Goal: Task Accomplishment & Management: Use online tool/utility

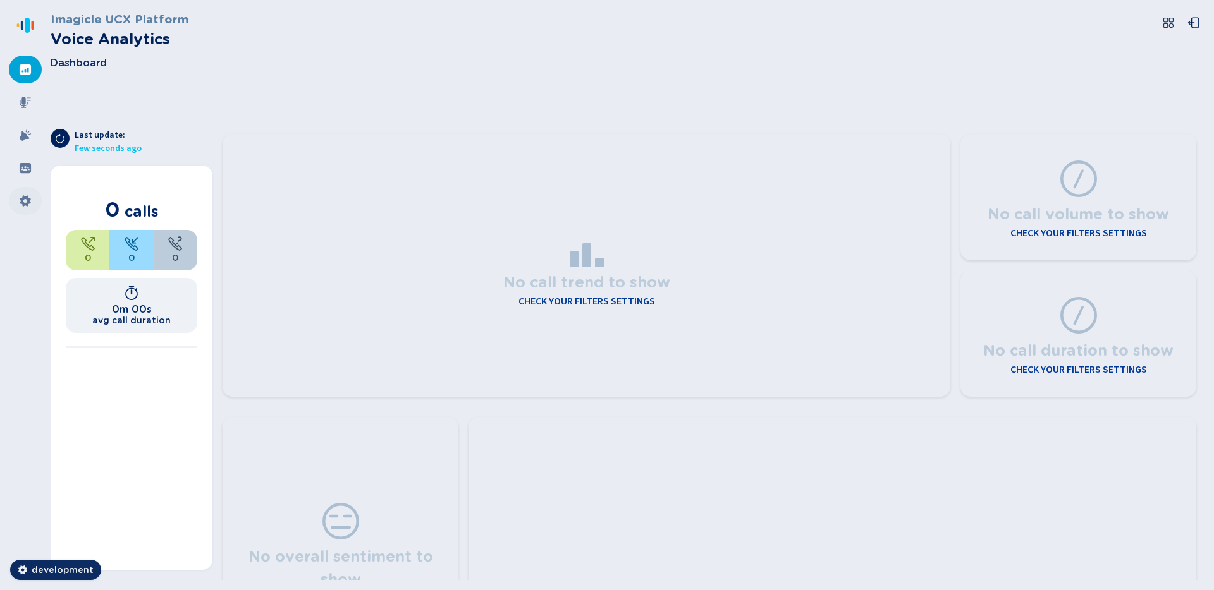
click at [26, 206] on icon at bounding box center [25, 201] width 13 height 13
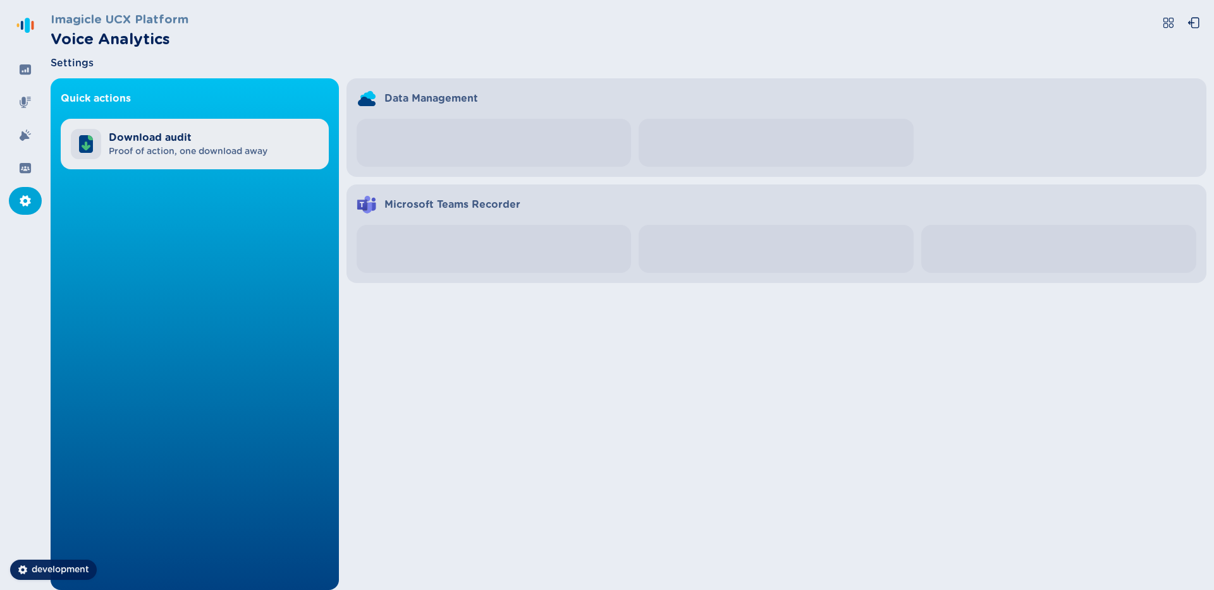
click at [183, 135] on span "Download audit" at bounding box center [188, 137] width 159 height 15
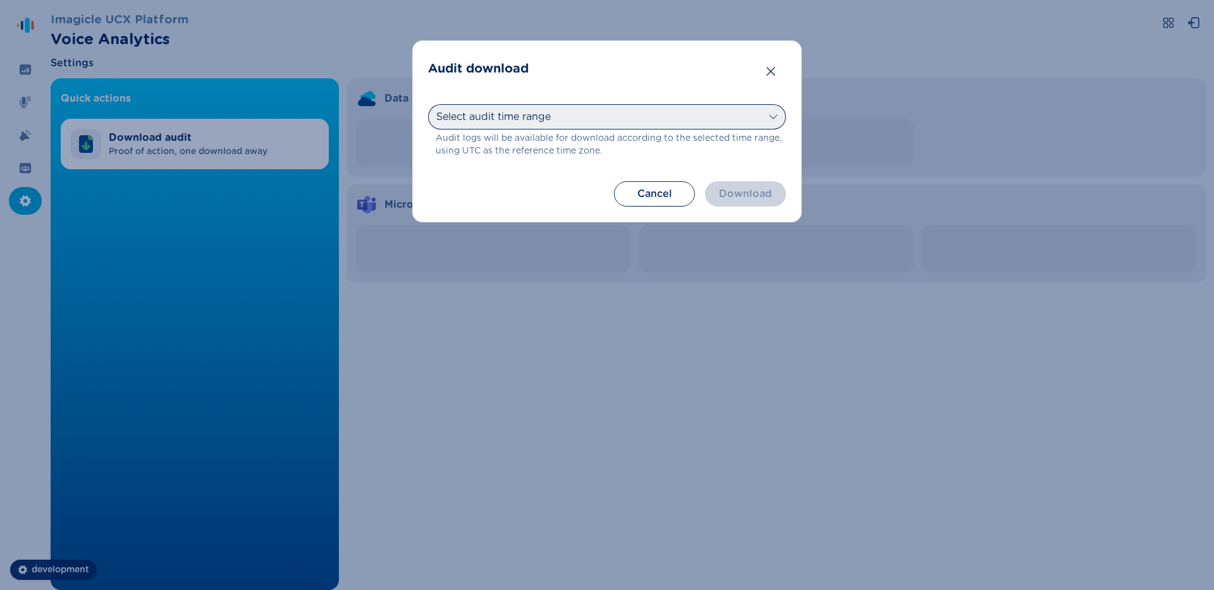
click at [594, 107] on select "Select audit time range [DATE] [DATE] Last 7 days Last 30 days Last month Last …" at bounding box center [607, 116] width 358 height 25
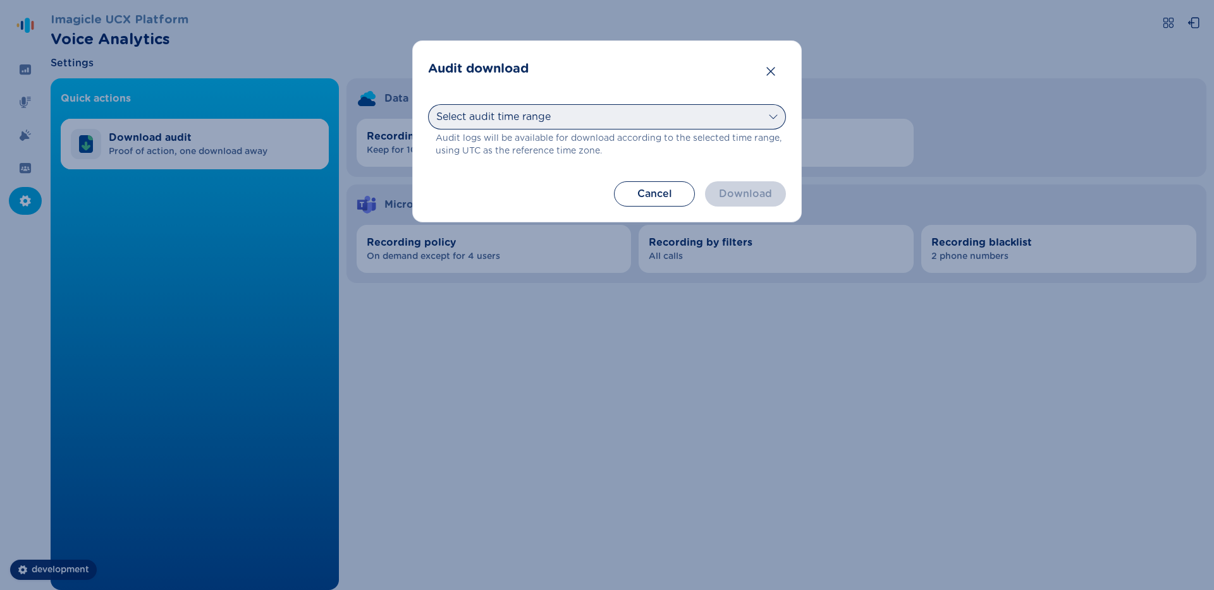
select select "last7days"
click at [428, 104] on select "Select audit time range [DATE] [DATE] Last 7 days Last 30 days Last month Last …" at bounding box center [607, 116] width 358 height 25
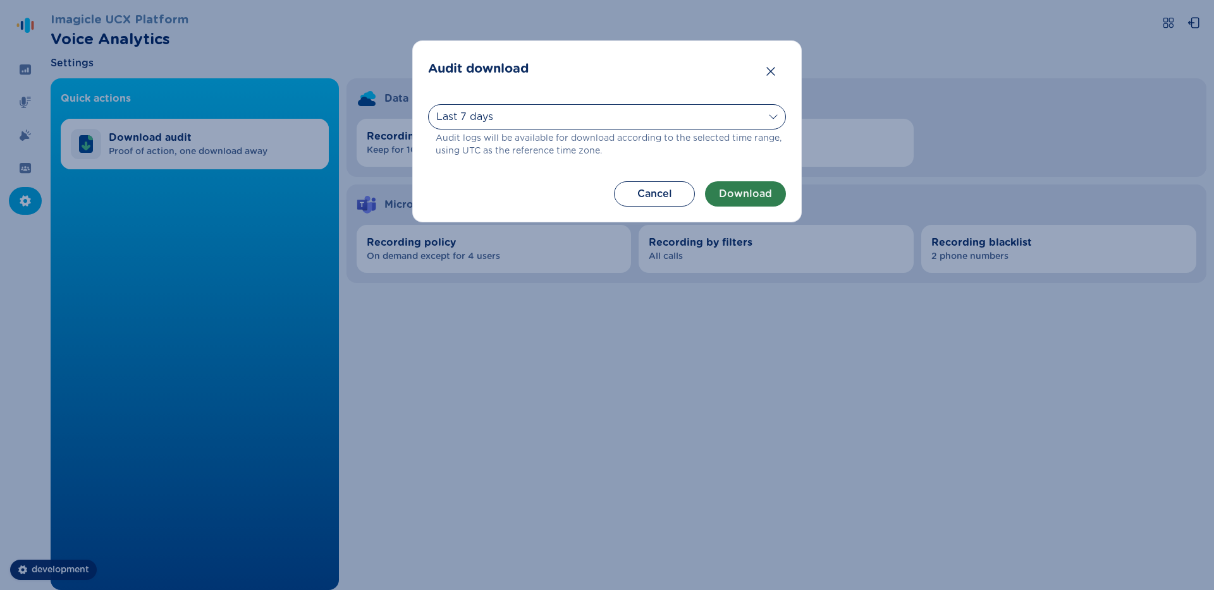
click at [743, 191] on button "Download" at bounding box center [745, 193] width 81 height 25
